Goal: Task Accomplishment & Management: Complete application form

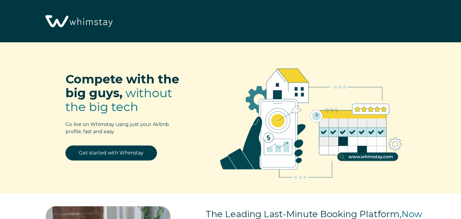
select select "US"
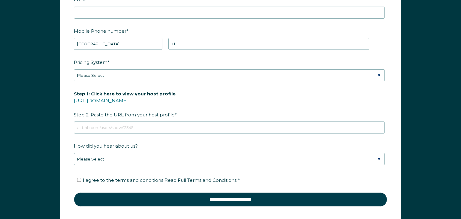
scroll to position [823, 0]
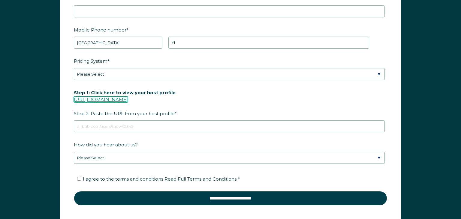
click at [115, 98] on link "[URL][DOMAIN_NAME]" at bounding box center [101, 100] width 54 height 6
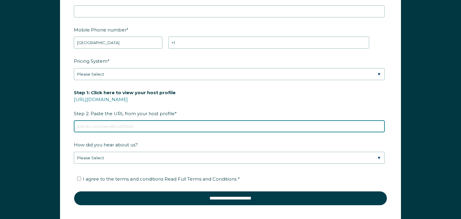
click at [88, 124] on input "Step 1: Click here to view your host profile https://www.airbnb.com/users/show/…" at bounding box center [229, 126] width 311 height 12
click at [79, 123] on input "Step 1: Click here to view your host profile https://www.airbnb.com/users/show/…" at bounding box center [229, 126] width 311 height 12
click at [223, 103] on div "Step 1: Click here to view your host profile https://www.airbnb.com/users/show/…" at bounding box center [230, 109] width 313 height 45
click at [84, 125] on input "Step 1: Click here to view your host profile https://www.airbnb.com/users/show/…" at bounding box center [229, 126] width 311 height 12
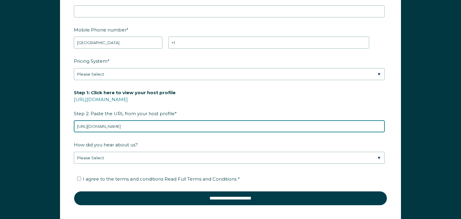
click at [243, 126] on input "https://www.airbnb.com/rooms/1341502722190182037?viralityEntryPoint=1&s=76" at bounding box center [229, 126] width 311 height 12
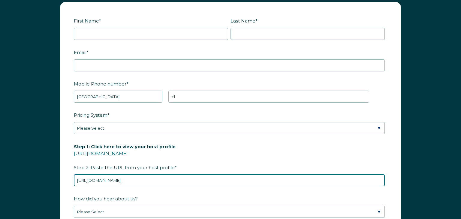
scroll to position [769, 0]
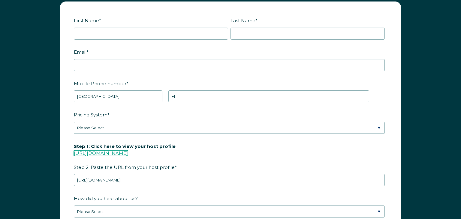
click at [111, 150] on link "[URL][DOMAIN_NAME]" at bounding box center [101, 153] width 54 height 6
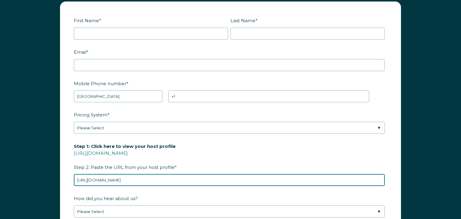
click at [249, 178] on input "https://www.airbnb.com/rooms/1341502722190182037?viralityEntryPoint=1&s=76" at bounding box center [229, 180] width 311 height 12
type input "h"
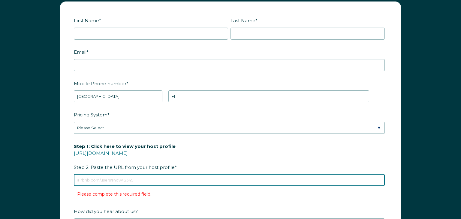
click at [85, 179] on input "Step 1: Click here to view your host profile https://www.airbnb.com/users/show/…" at bounding box center [229, 180] width 311 height 12
paste input "Anthony"
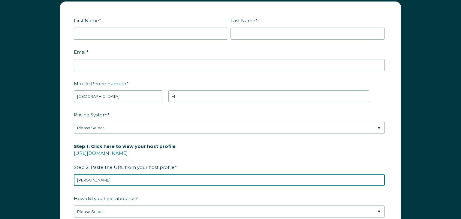
click at [109, 176] on input "Anthony" at bounding box center [229, 180] width 311 height 12
type input "A"
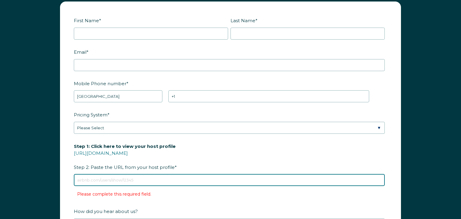
paste input "Anthony"
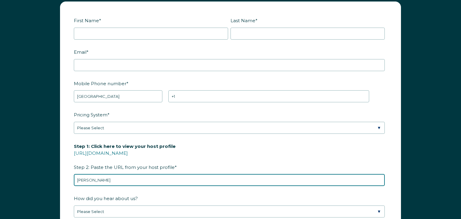
click at [221, 130] on form "First Name * Last Name * RBO Token Company ID Referrer Code Dialer Code SSOB Co…" at bounding box center [230, 141] width 340 height 278
click at [98, 177] on input "Anthony" at bounding box center [229, 180] width 311 height 12
type input "A"
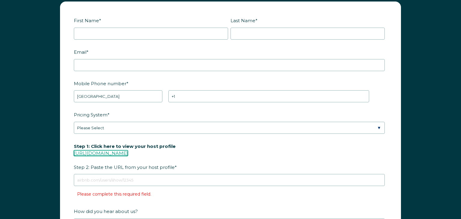
click at [124, 154] on link "[URL][DOMAIN_NAME]" at bounding box center [101, 153] width 54 height 6
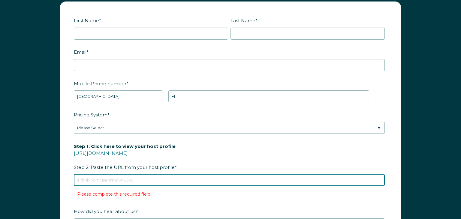
drag, startPoint x: 85, startPoint y: 179, endPoint x: 82, endPoint y: 181, distance: 3.8
click at [82, 181] on input "Step 1: Click here to view your host profile https://www.airbnb.com/users/show/…" at bounding box center [229, 180] width 311 height 12
type input "https://www.airbnb.com/rooms/1341502722190182037?viralityEntryPoint=1&s=76"
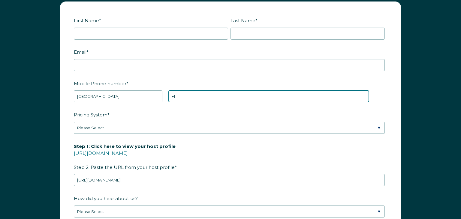
click at [186, 95] on input "+1" at bounding box center [268, 96] width 201 height 12
type input "+1 9084681314"
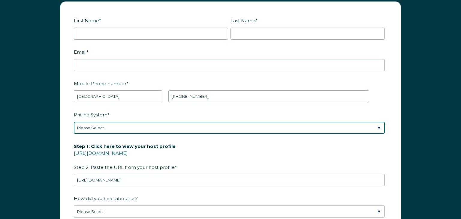
click at [381, 126] on select "Please Select Manual Airbnb Smart Pricing PriceLabs Wheelhouse Beyond Pricing 3…" at bounding box center [229, 128] width 311 height 12
select select "PriceLabs"
click at [74, 122] on select "Please Select Manual Airbnb Smart Pricing PriceLabs Wheelhouse Beyond Pricing 3…" at bounding box center [229, 128] width 311 height 12
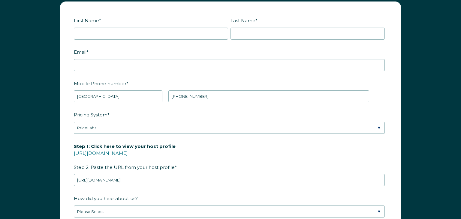
click at [113, 58] on div "Email *" at bounding box center [230, 59] width 313 height 24
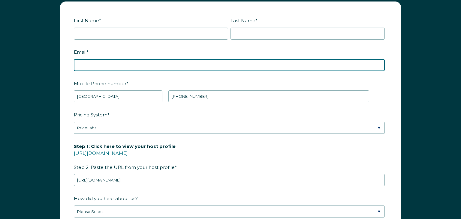
click at [100, 62] on input "Email *" at bounding box center [229, 65] width 311 height 12
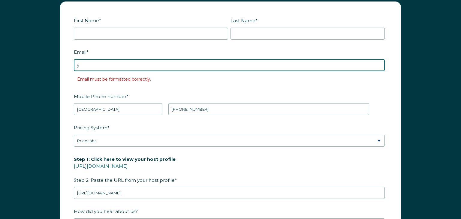
type input "yellowstone22d@gmail.com"
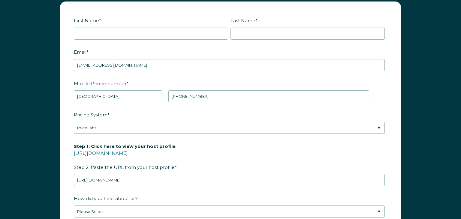
click at [108, 26] on div "First Name *" at bounding box center [152, 27] width 157 height 24
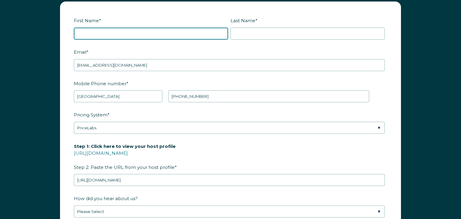
click at [88, 33] on input "First Name *" at bounding box center [151, 34] width 154 height 12
type input "anthony"
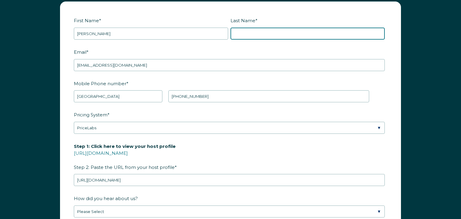
type input "perretti"
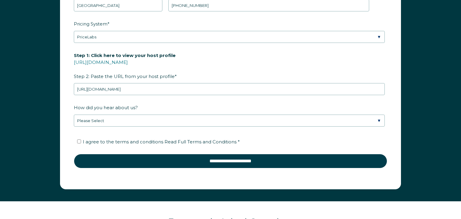
scroll to position [863, 0]
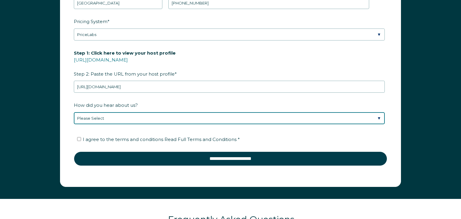
click at [379, 115] on select "Please Select Discovered Whimstay at an event or conference Found Whimstay thro…" at bounding box center [229, 118] width 311 height 12
select select "Social Media"
click at [74, 112] on select "Please Select Discovered Whimstay at an event or conference Found Whimstay thro…" at bounding box center [229, 118] width 311 height 12
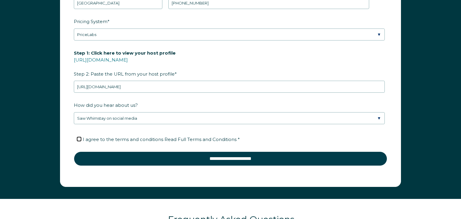
click at [78, 139] on input "I agree to the terms and conditions Read Full Terms and Conditions *" at bounding box center [79, 139] width 4 height 4
checkbox input "true"
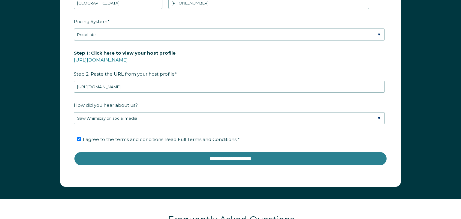
click at [204, 157] on input "**********" at bounding box center [230, 158] width 313 height 14
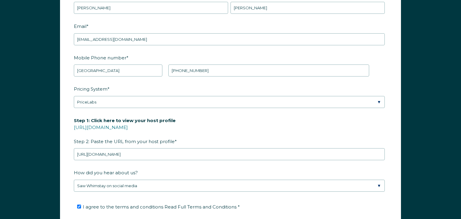
scroll to position [794, 0]
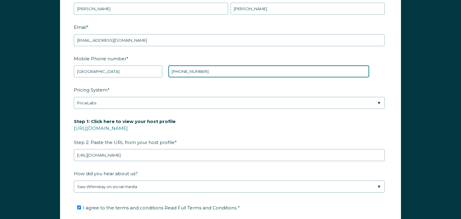
click at [201, 73] on input "+1 9084681314" at bounding box center [268, 71] width 201 height 12
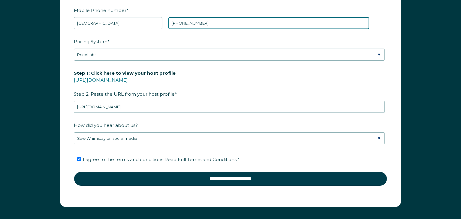
scroll to position [841, 0]
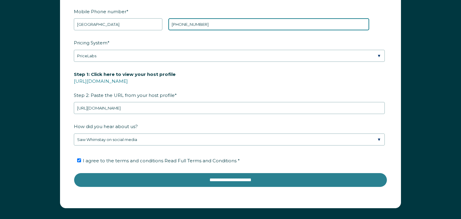
type input "+1 9087689093"
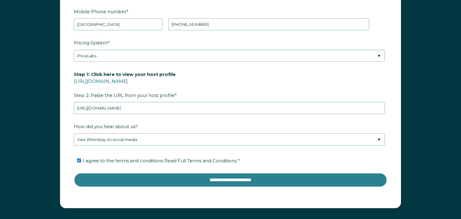
click at [227, 178] on input "**********" at bounding box center [230, 180] width 313 height 14
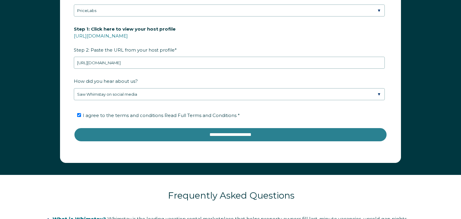
scroll to position [887, 0]
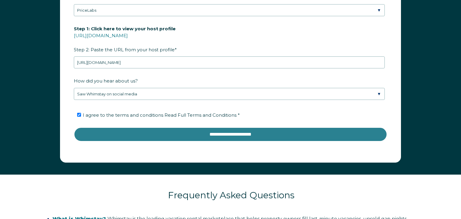
click at [250, 133] on input "**********" at bounding box center [230, 134] width 313 height 14
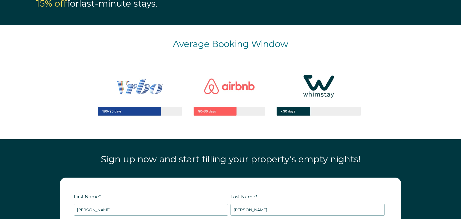
scroll to position [593, 0]
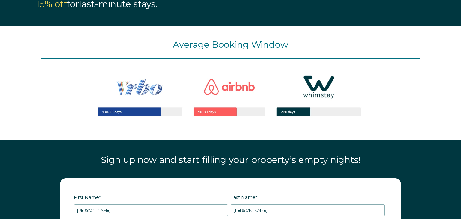
click at [226, 113] on img at bounding box center [230, 95] width 306 height 73
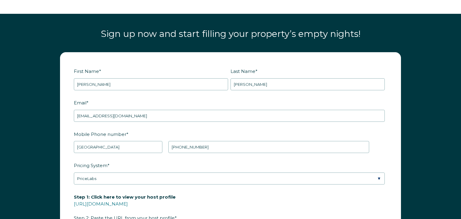
scroll to position [720, 0]
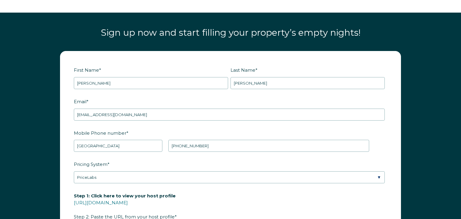
click at [30, 172] on div "First Name * anthony Last Name * perretti RBO Token Company ID Referrer Code Di…" at bounding box center [230, 193] width 461 height 297
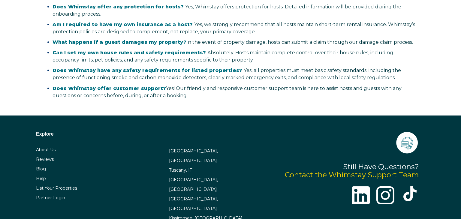
scroll to position [1193, 0]
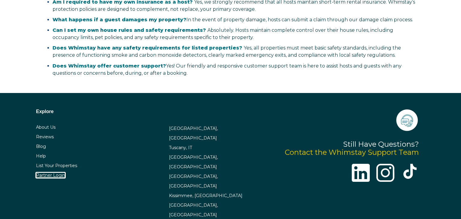
click at [57, 176] on link "Partner Login" at bounding box center [50, 174] width 29 height 5
click at [51, 175] on link "Partner Login" at bounding box center [50, 174] width 29 height 5
click at [63, 166] on link "List Your Properties" at bounding box center [56, 165] width 41 height 5
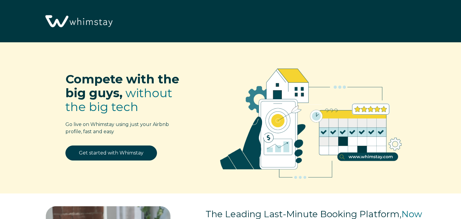
select select "US"
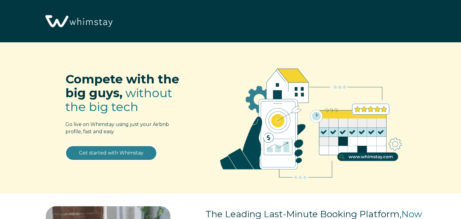
click at [88, 154] on link "Get started with Whimstay" at bounding box center [110, 152] width 91 height 15
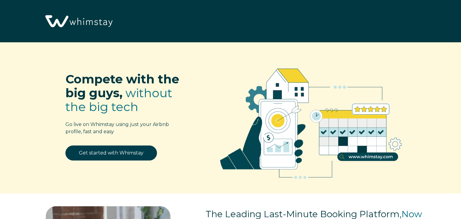
select select "US"
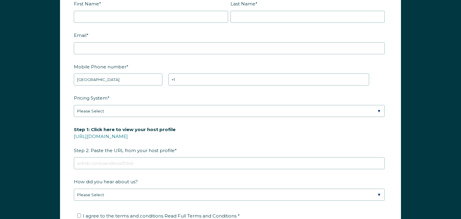
scroll to position [787, 0]
click at [119, 137] on link "[URL][DOMAIN_NAME]" at bounding box center [101, 136] width 54 height 6
click at [101, 136] on link "[URL][DOMAIN_NAME]" at bounding box center [101, 136] width 54 height 6
click at [105, 137] on link "[URL][DOMAIN_NAME]" at bounding box center [101, 136] width 54 height 6
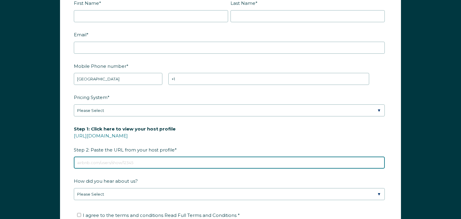
click at [87, 160] on input "Step 1: Click here to view your host profile https://www.airbnb.com/users/show/…" at bounding box center [229, 163] width 311 height 12
paste input "https://www.airbnb.com/users/show/455509418"
type input "https://www.airbnb.com/users/show/455509418"
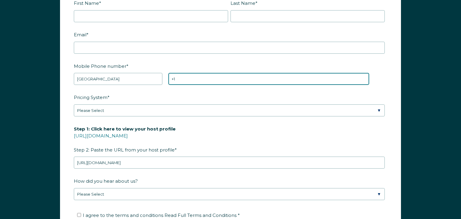
click at [179, 80] on input "+1" at bounding box center [268, 79] width 201 height 12
type input "+1 9084681314"
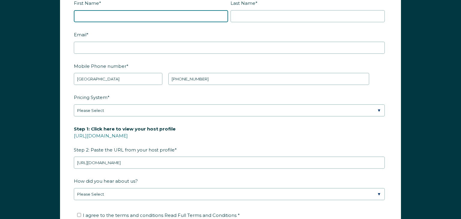
click at [84, 12] on input "First Name *" at bounding box center [151, 16] width 154 height 12
type input "anthony"
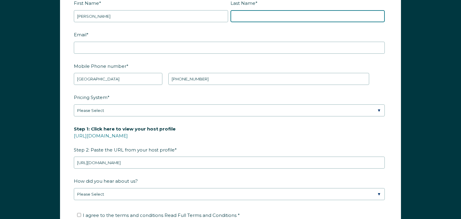
type input "perretti"
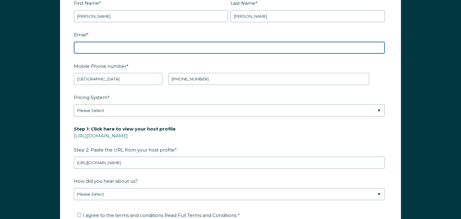
click at [82, 46] on input "Email *" at bounding box center [229, 48] width 311 height 12
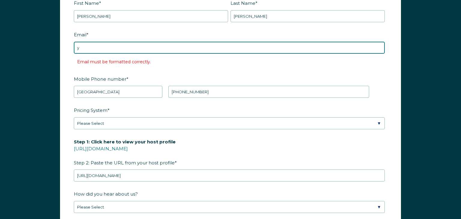
type input "yellowstone22d@gmail.com"
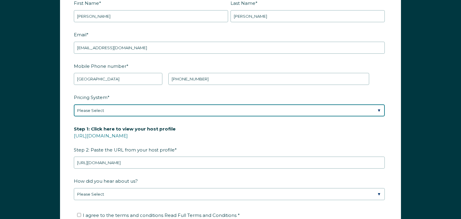
click at [380, 108] on select "Please Select Manual Airbnb Smart Pricing PriceLabs Wheelhouse Beyond Pricing 3…" at bounding box center [229, 110] width 311 height 12
select select "PriceLabs"
click at [74, 104] on select "Please Select Manual Airbnb Smart Pricing PriceLabs Wheelhouse Beyond Pricing 3…" at bounding box center [229, 110] width 311 height 12
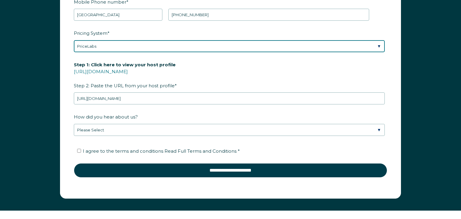
scroll to position [852, 0]
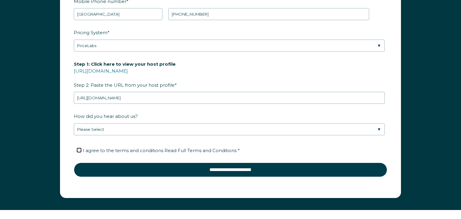
click at [78, 150] on input "I agree to the terms and conditions Read Full Terms and Conditions *" at bounding box center [79, 150] width 4 height 4
checkbox input "true"
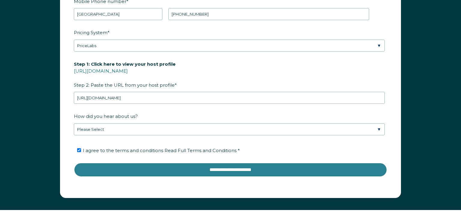
click at [241, 170] on input "**********" at bounding box center [230, 170] width 313 height 14
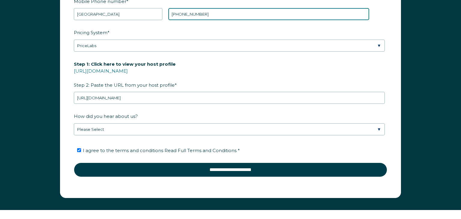
click at [219, 16] on input "+1 9084681314" at bounding box center [268, 14] width 201 height 12
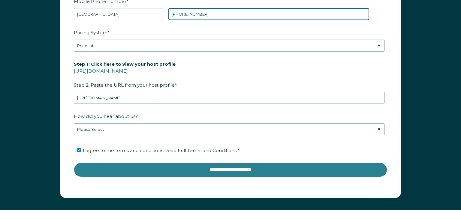
type input "+1 9087689093"
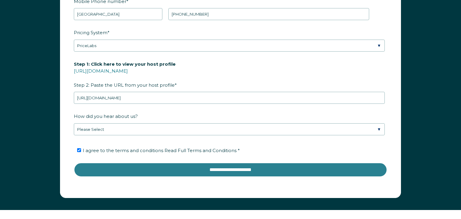
click at [218, 167] on input "**********" at bounding box center [230, 170] width 313 height 14
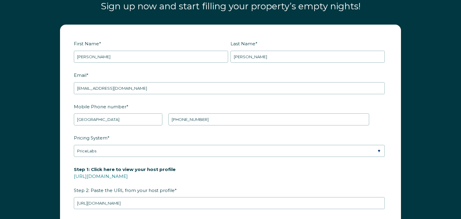
scroll to position [746, 0]
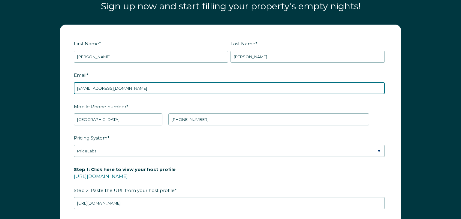
click at [137, 86] on input "yellowstone22d@gmail.com" at bounding box center [229, 88] width 311 height 12
type input "y"
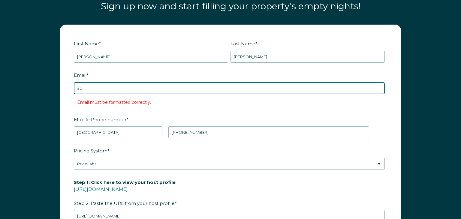
type input "aperretti45@gmail.com"
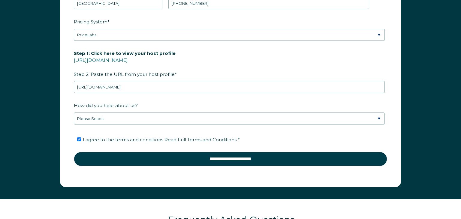
scroll to position [864, 0]
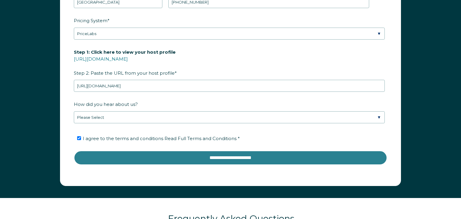
click at [237, 156] on input "**********" at bounding box center [230, 158] width 313 height 14
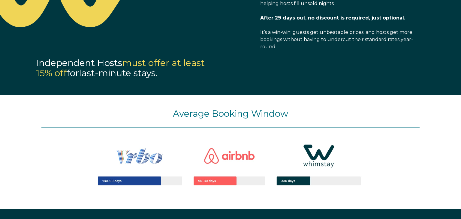
scroll to position [523, 0]
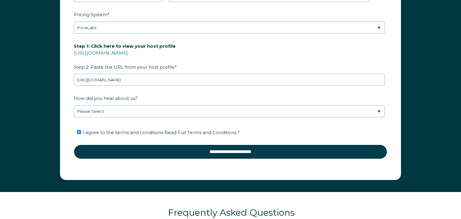
scroll to position [871, 0]
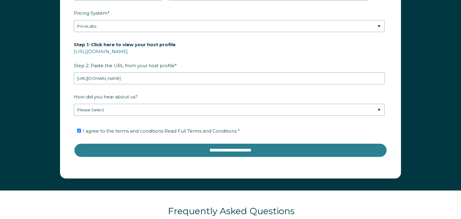
click at [233, 152] on input "**********" at bounding box center [230, 150] width 313 height 14
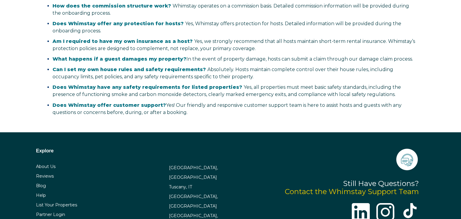
scroll to position [1193, 0]
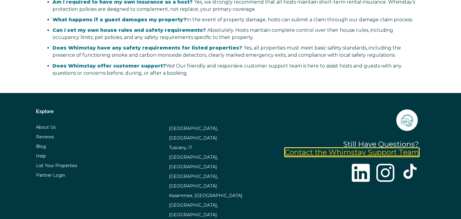
click at [368, 154] on link "Contact the Whimstay Support Team" at bounding box center [352, 152] width 134 height 9
